Goal: Task Accomplishment & Management: Use online tool/utility

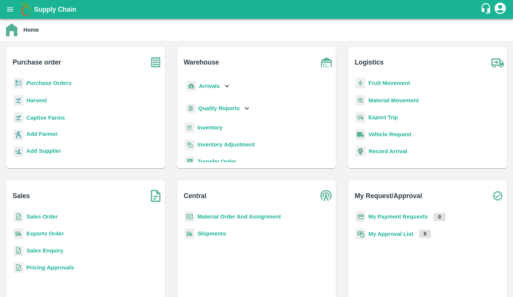
click at [48, 215] on b "Sales Order" at bounding box center [41, 216] width 31 height 6
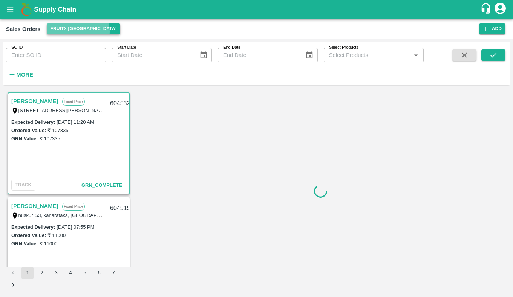
click at [78, 31] on button "FruitX [GEOGRAPHIC_DATA]" at bounding box center [84, 28] width 74 height 11
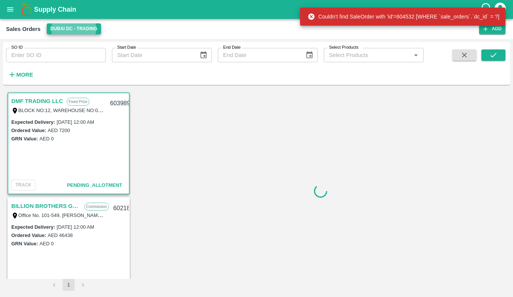
scroll to position [22, 0]
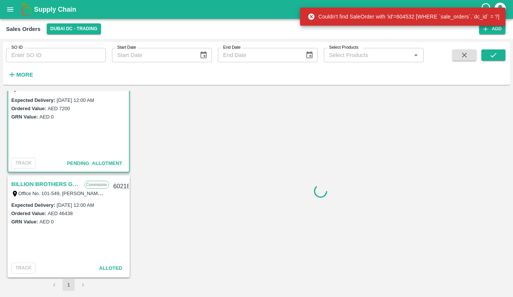
click at [40, 182] on link "BILLION BROTHERS GENERAL TRADING L.L.C" at bounding box center [45, 184] width 69 height 10
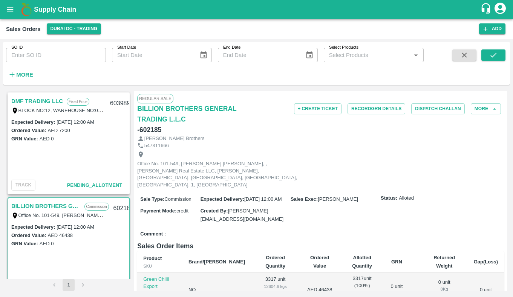
click at [27, 97] on link "DMF TRADING LLC" at bounding box center [37, 101] width 52 height 10
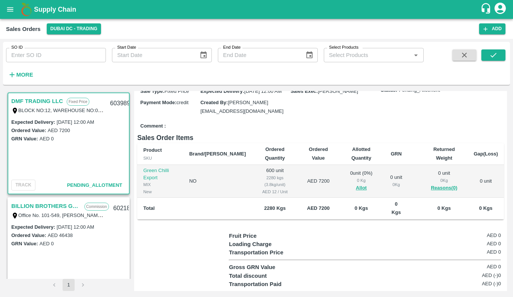
scroll to position [103, 0]
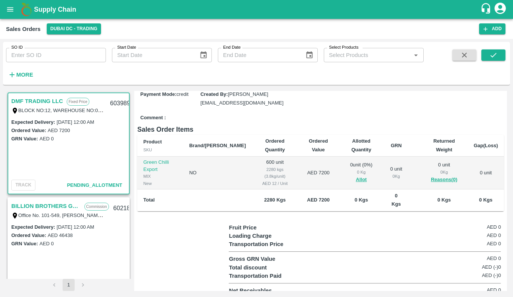
click at [41, 206] on link "BILLION BROTHERS GENERAL TRADING L.L.C" at bounding box center [45, 206] width 69 height 10
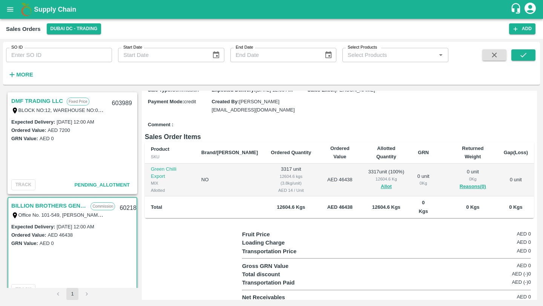
scroll to position [84, 0]
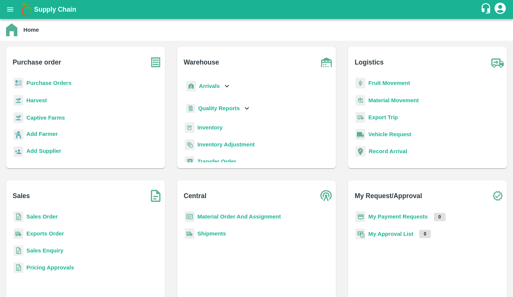
click at [64, 82] on b "Purchase Orders" at bounding box center [48, 83] width 45 height 6
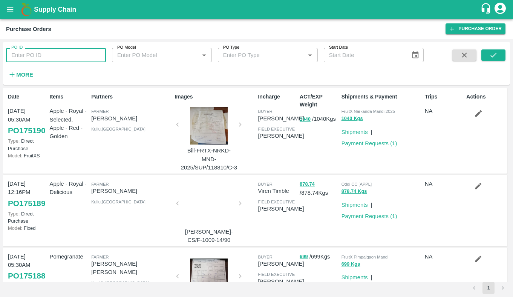
click at [58, 56] on input "PO ID" at bounding box center [56, 55] width 100 height 14
click at [23, 72] on strong "More" at bounding box center [24, 75] width 17 height 6
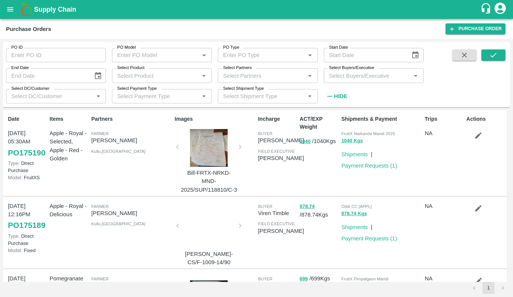
click at [236, 74] on input "Select Partners" at bounding box center [261, 76] width 83 height 10
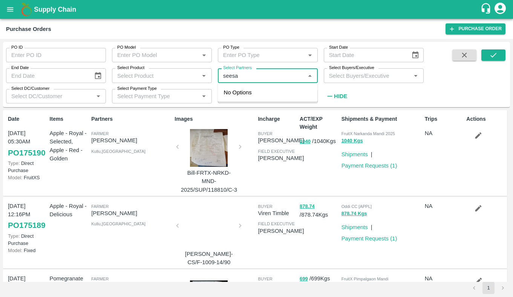
type input "seesaw"
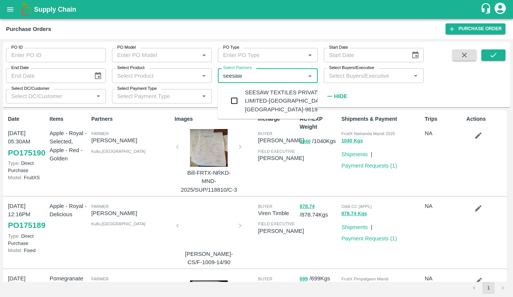
click at [248, 99] on div "SEESAW TEXTILES PRIVATE LIMITED-goregaon, mumbai-9819890393" at bounding box center [290, 100] width 91 height 25
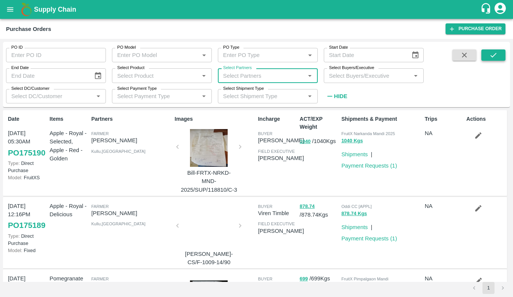
click at [499, 53] on button "submit" at bounding box center [494, 54] width 24 height 11
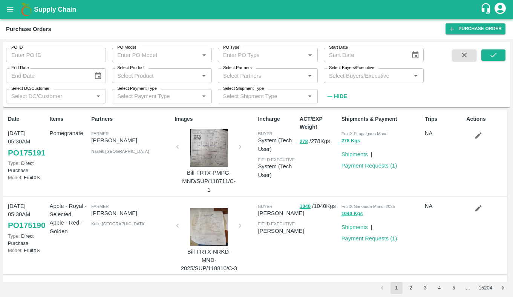
click at [246, 73] on input "Select Partners" at bounding box center [261, 76] width 83 height 10
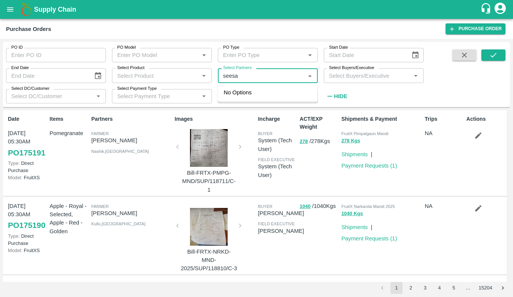
type input "seesaw"
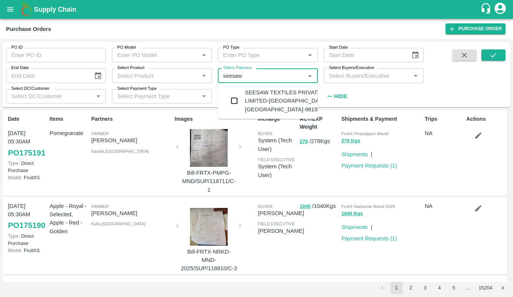
click at [229, 100] on input "checkbox" at bounding box center [234, 100] width 15 height 15
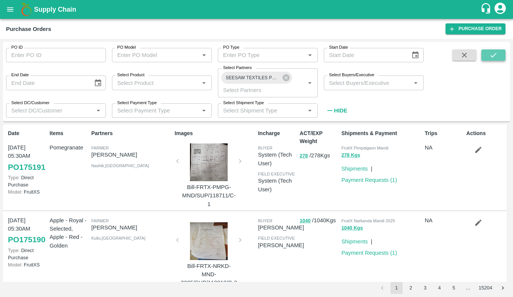
click at [493, 56] on icon "submit" at bounding box center [494, 55] width 6 height 5
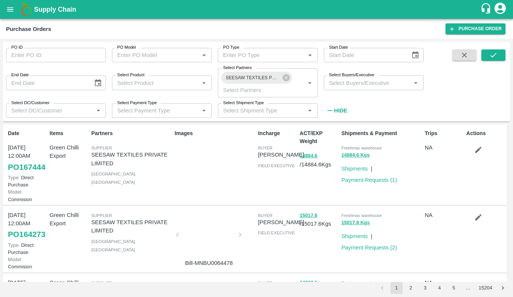
click at [22, 174] on link "PO 167444" at bounding box center [26, 167] width 37 height 14
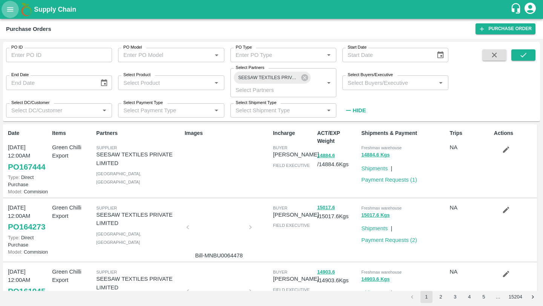
click at [15, 9] on button "open drawer" at bounding box center [10, 9] width 17 height 17
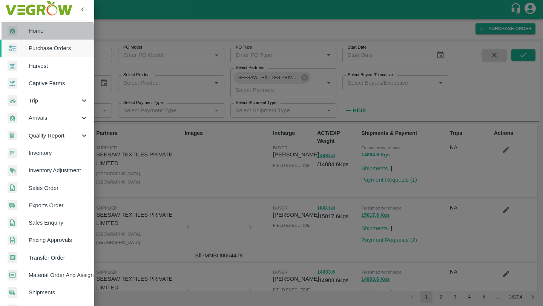
click at [43, 32] on span "Home" at bounding box center [59, 31] width 60 height 8
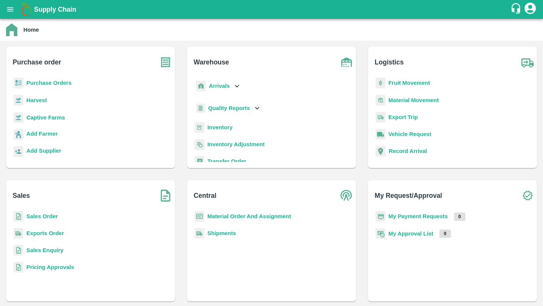
click at [219, 129] on b "Inventory" at bounding box center [219, 127] width 25 height 6
click at [43, 217] on b "Sales Order" at bounding box center [41, 216] width 31 height 6
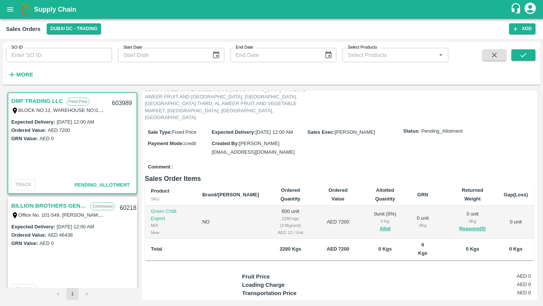
scroll to position [78, 0]
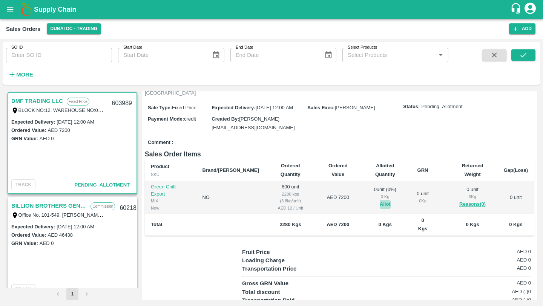
click at [380, 200] on button "Allot" at bounding box center [385, 204] width 11 height 9
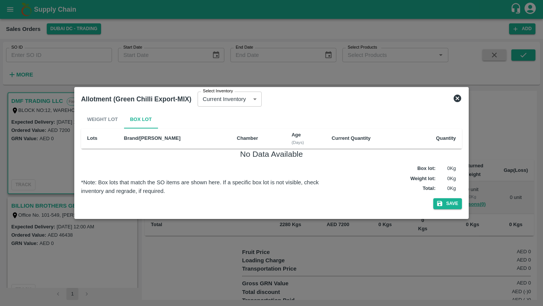
click at [112, 117] on div "Weight Lot Box Lot" at bounding box center [271, 119] width 381 height 18
click at [458, 98] on icon at bounding box center [458, 99] width 8 height 8
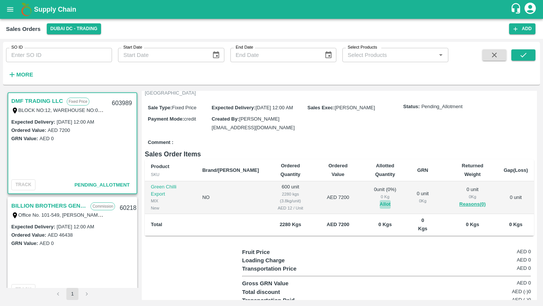
click at [380, 200] on button "Allot" at bounding box center [385, 204] width 11 height 9
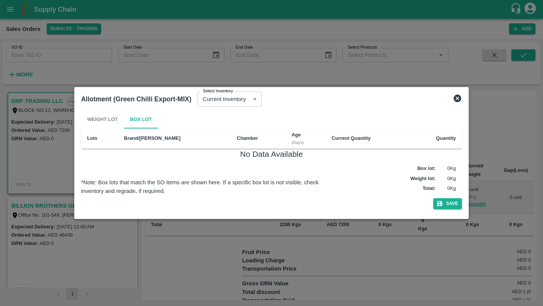
click at [459, 95] on icon at bounding box center [458, 99] width 8 height 8
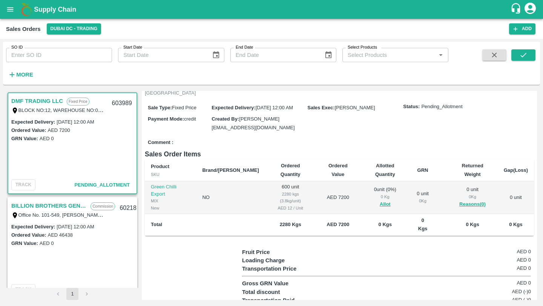
click at [63, 207] on link "BILLION BROTHERS GENERAL TRADING L.L.C" at bounding box center [48, 206] width 75 height 10
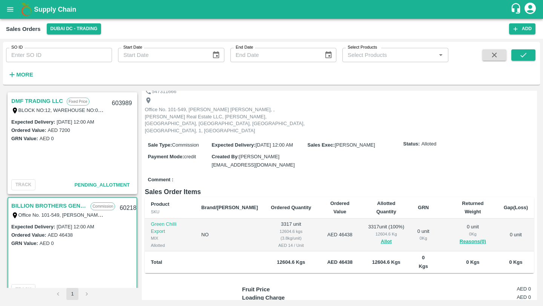
scroll to position [52, 0]
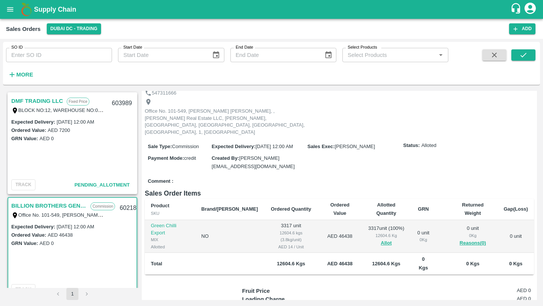
click at [48, 101] on link "DMF TRADING LLC" at bounding box center [37, 101] width 52 height 10
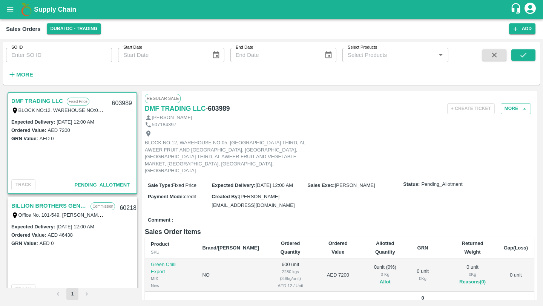
click at [48, 208] on link "BILLION BROTHERS GENERAL TRADING L.L.C" at bounding box center [48, 206] width 75 height 10
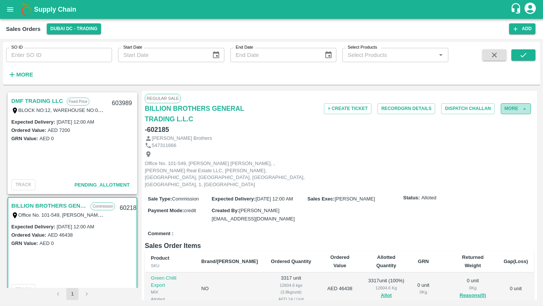
click at [513, 111] on icon "button" at bounding box center [524, 109] width 7 height 7
click at [509, 111] on button "More" at bounding box center [516, 108] width 30 height 11
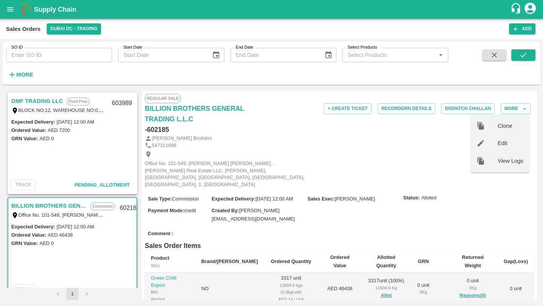
click at [495, 142] on div at bounding box center [487, 143] width 21 height 8
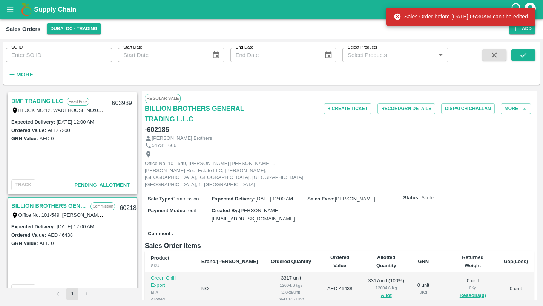
click at [46, 99] on link "DMF TRADING LLC" at bounding box center [37, 101] width 52 height 10
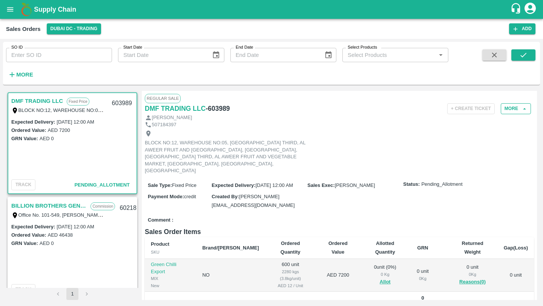
click at [513, 103] on button "More" at bounding box center [516, 108] width 30 height 11
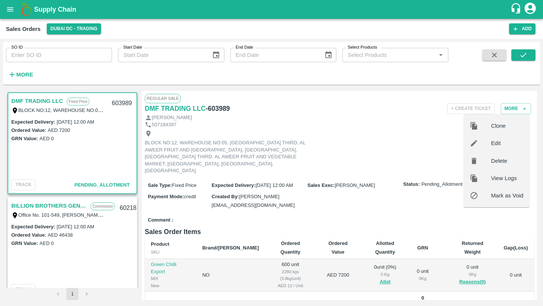
click at [501, 144] on span "Edit" at bounding box center [507, 143] width 32 height 8
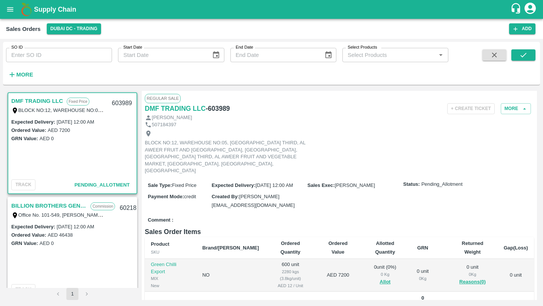
scroll to position [78, 0]
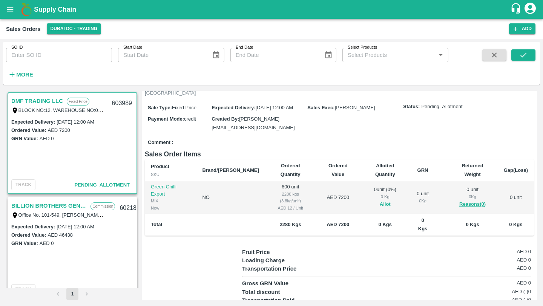
click at [380, 200] on button "Allot" at bounding box center [385, 204] width 11 height 9
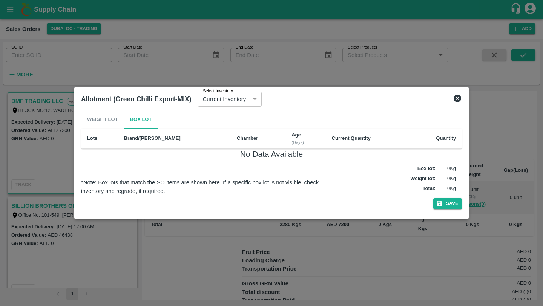
click at [456, 98] on icon at bounding box center [458, 99] width 8 height 8
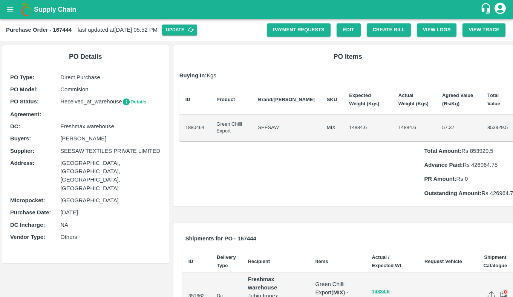
click at [389, 37] on div "Purchase Order - 167444 last updated at [DATE] 05:52 PM Update Payment Requests…" at bounding box center [256, 30] width 513 height 22
click at [385, 32] on button "Create Bill" at bounding box center [389, 29] width 44 height 13
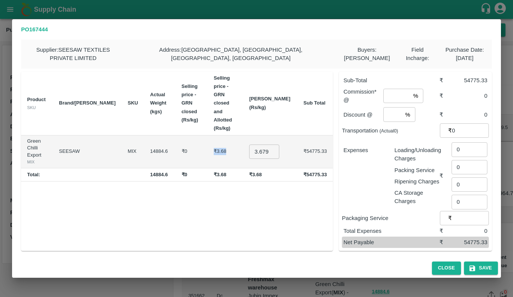
drag, startPoint x: 204, startPoint y: 119, endPoint x: 246, endPoint y: 118, distance: 42.2
click at [243, 135] on td "₹3.68" at bounding box center [225, 151] width 35 height 33
click at [439, 267] on button "Close" at bounding box center [446, 267] width 29 height 13
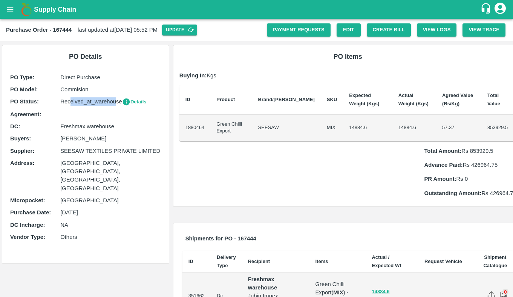
drag, startPoint x: 69, startPoint y: 105, endPoint x: 116, endPoint y: 103, distance: 46.5
click at [116, 103] on p "Received_at_warehouse Details" at bounding box center [110, 101] width 100 height 9
click at [133, 100] on button "Details" at bounding box center [134, 102] width 25 height 9
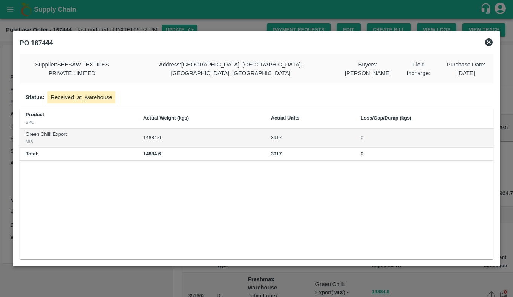
click at [321, 284] on div at bounding box center [256, 148] width 513 height 297
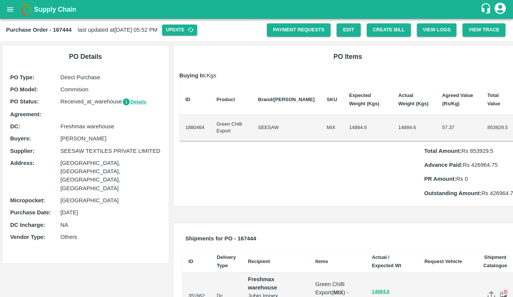
click at [393, 22] on div "Create Bill" at bounding box center [386, 26] width 50 height 19
click at [393, 33] on button "Create Bill" at bounding box center [389, 29] width 44 height 13
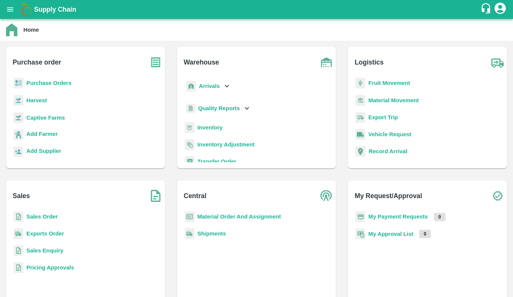
click at [386, 115] on b "Export Trip" at bounding box center [382, 117] width 29 height 6
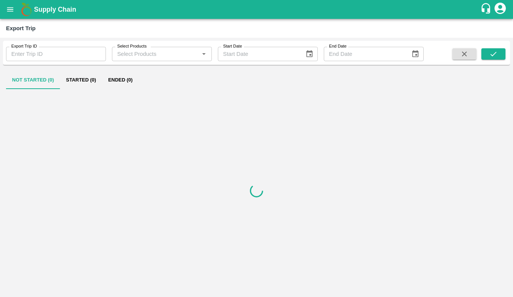
click at [121, 72] on button "Ended (0)" at bounding box center [120, 80] width 37 height 18
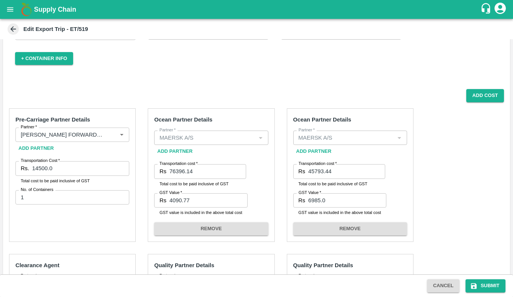
scroll to position [48, 0]
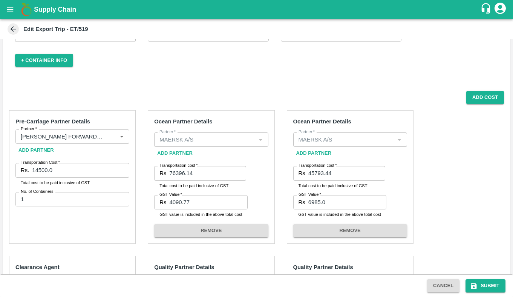
click at [55, 122] on strong "Pre-Carriage Partner Details" at bounding box center [52, 121] width 75 height 6
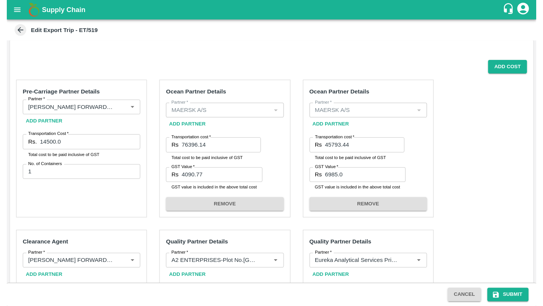
scroll to position [64, 0]
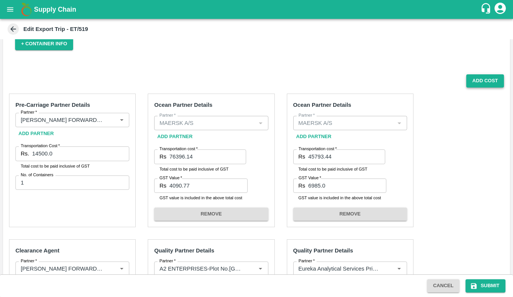
click at [496, 79] on button "Add Cost" at bounding box center [485, 80] width 38 height 13
